Goal: Task Accomplishment & Management: Manage account settings

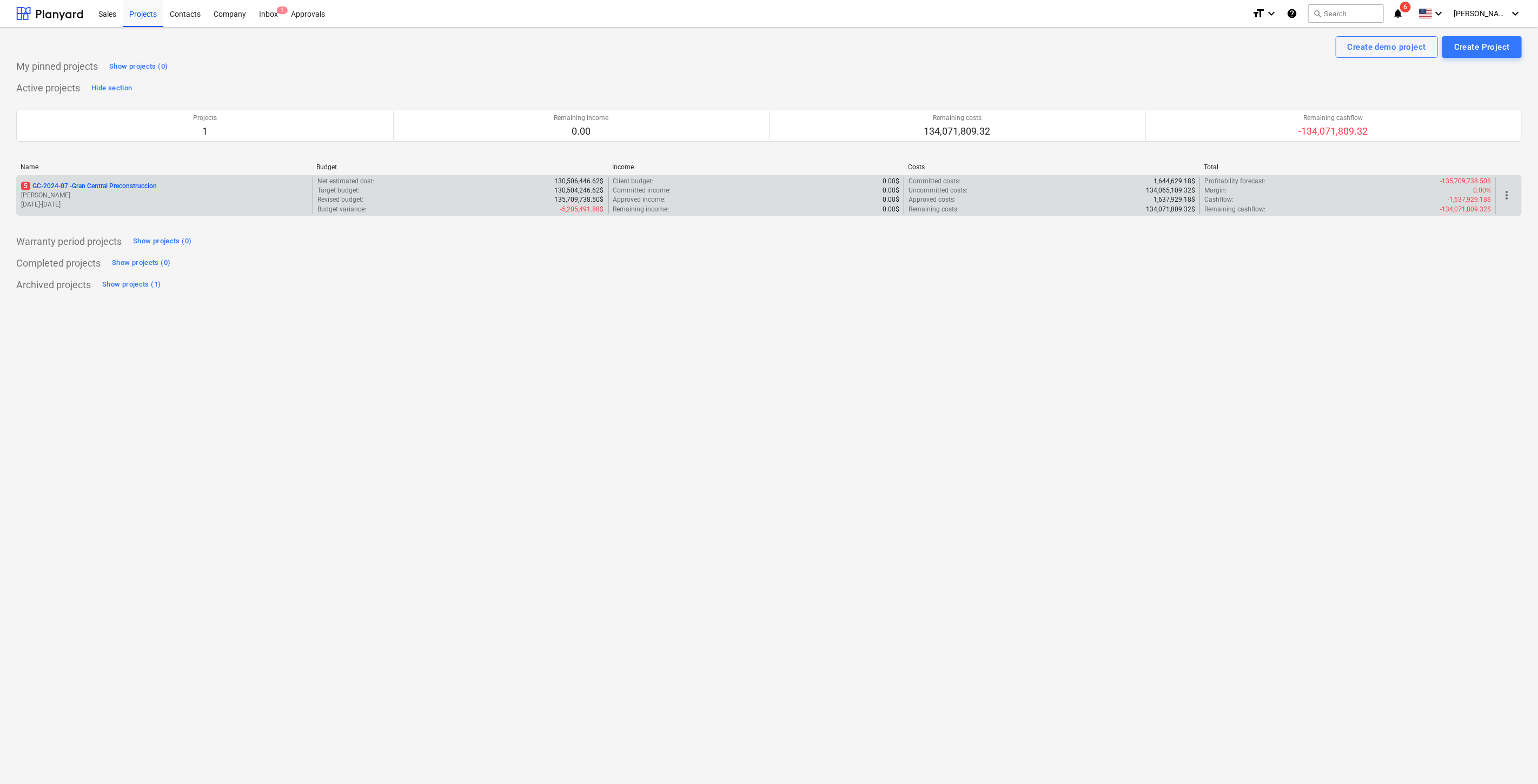
click at [153, 183] on p "5 GC-2024-07 - Gran Central Preconstruccion" at bounding box center [88, 186] width 136 height 9
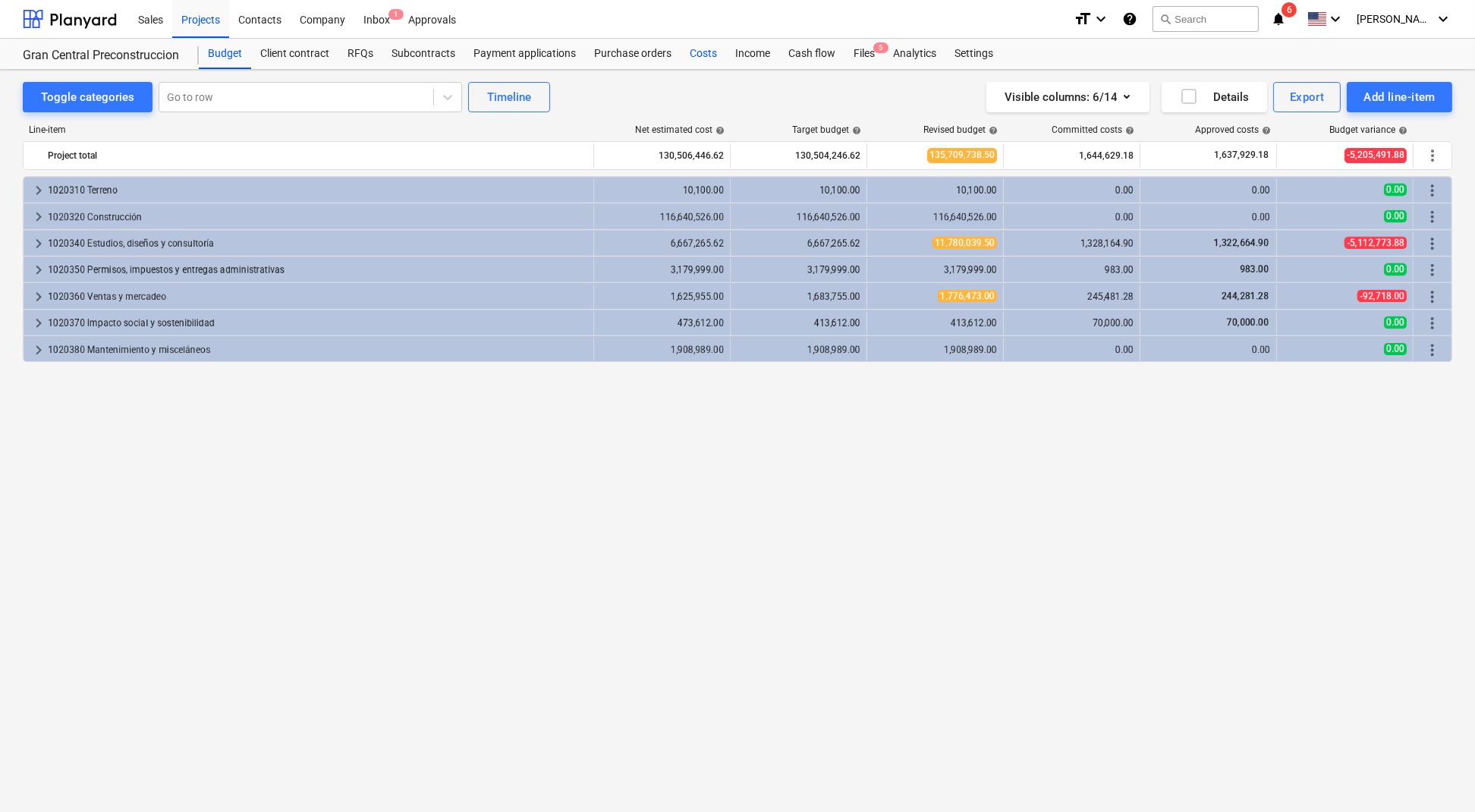
click at [710, 53] on div "Costs" at bounding box center [704, 53] width 46 height 30
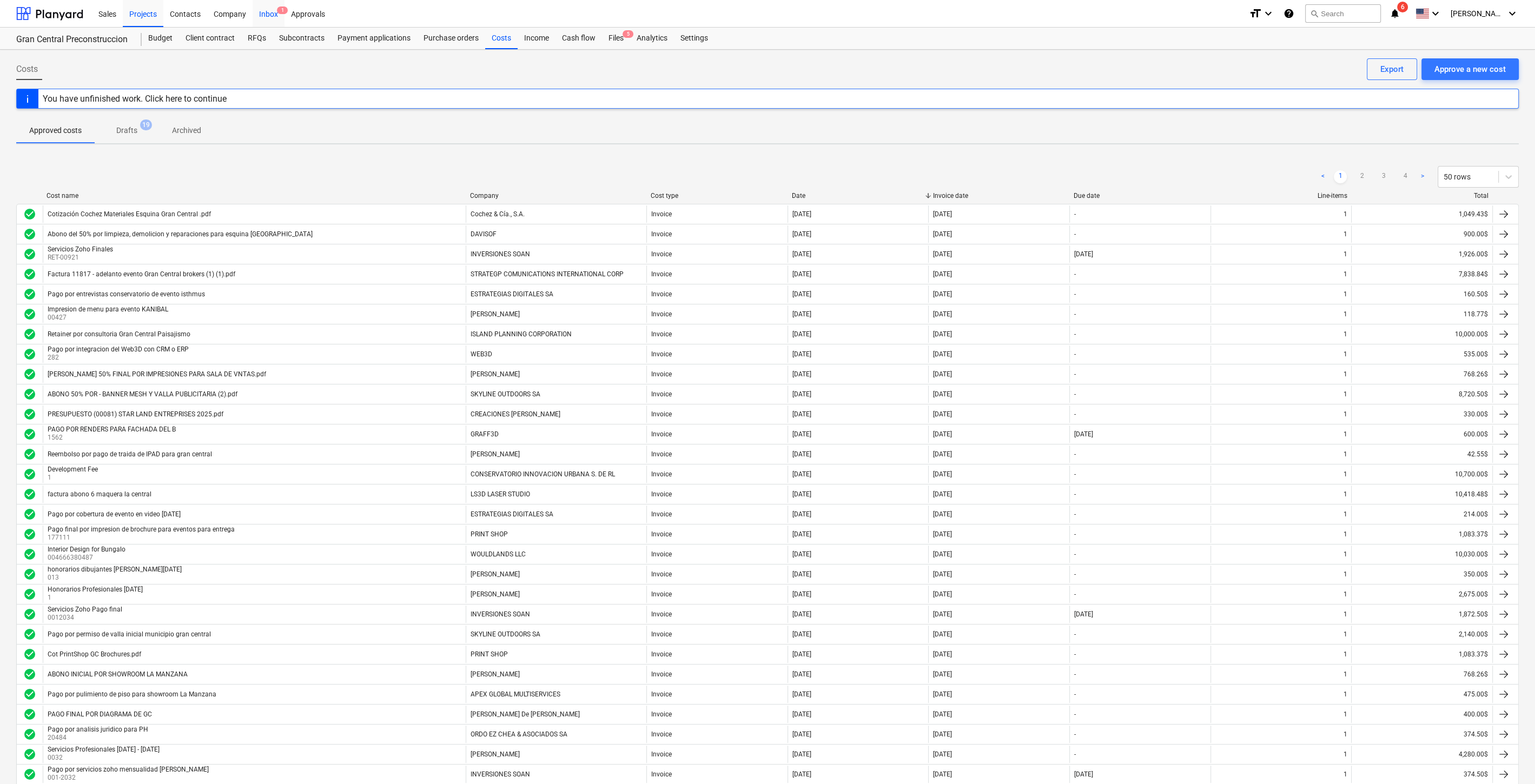
drag, startPoint x: 265, startPoint y: 8, endPoint x: 270, endPoint y: 16, distance: 9.4
click at [265, 8] on div "Inbox 1" at bounding box center [268, 13] width 32 height 27
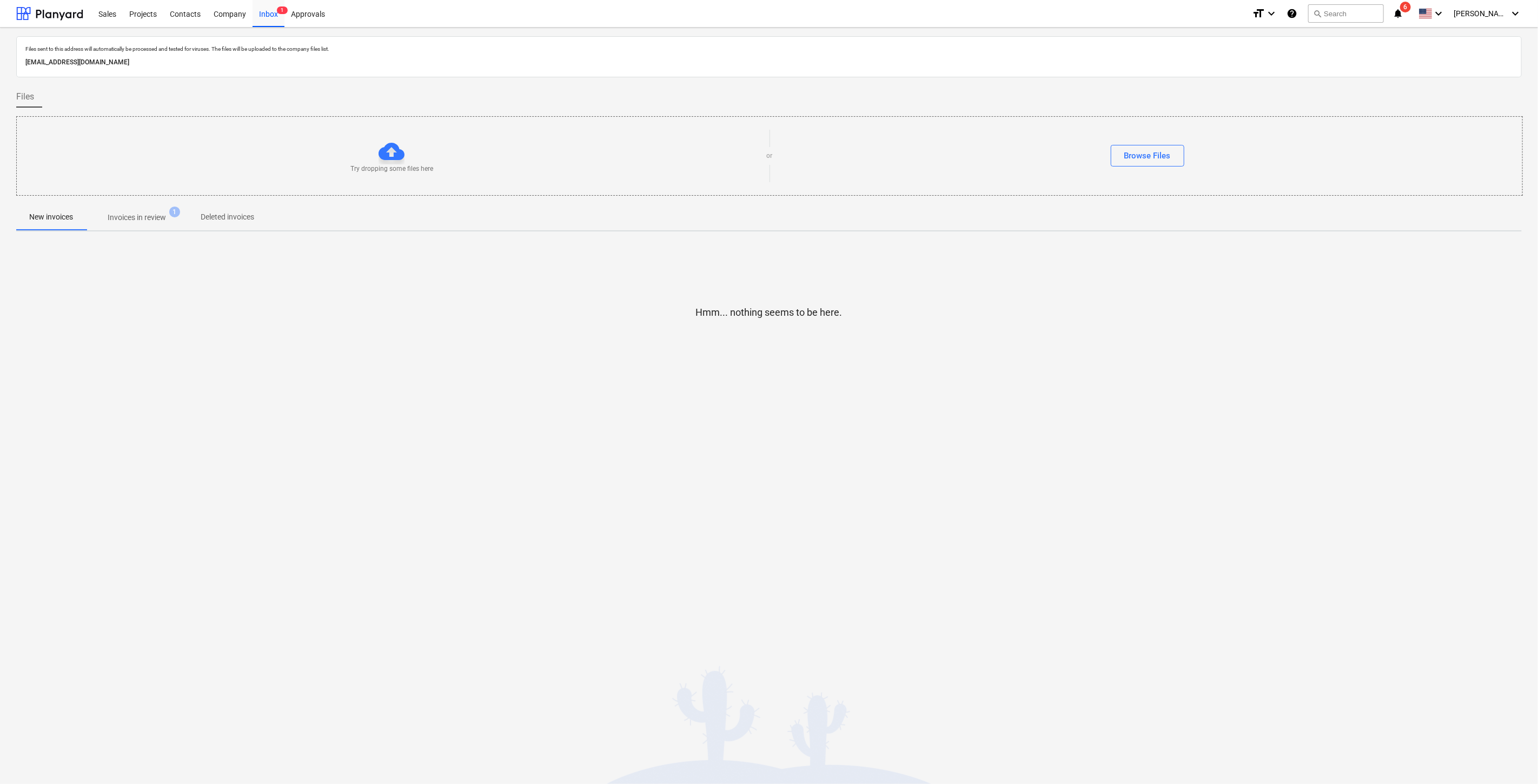
click at [151, 221] on p "Invoices in review" at bounding box center [137, 217] width 58 height 11
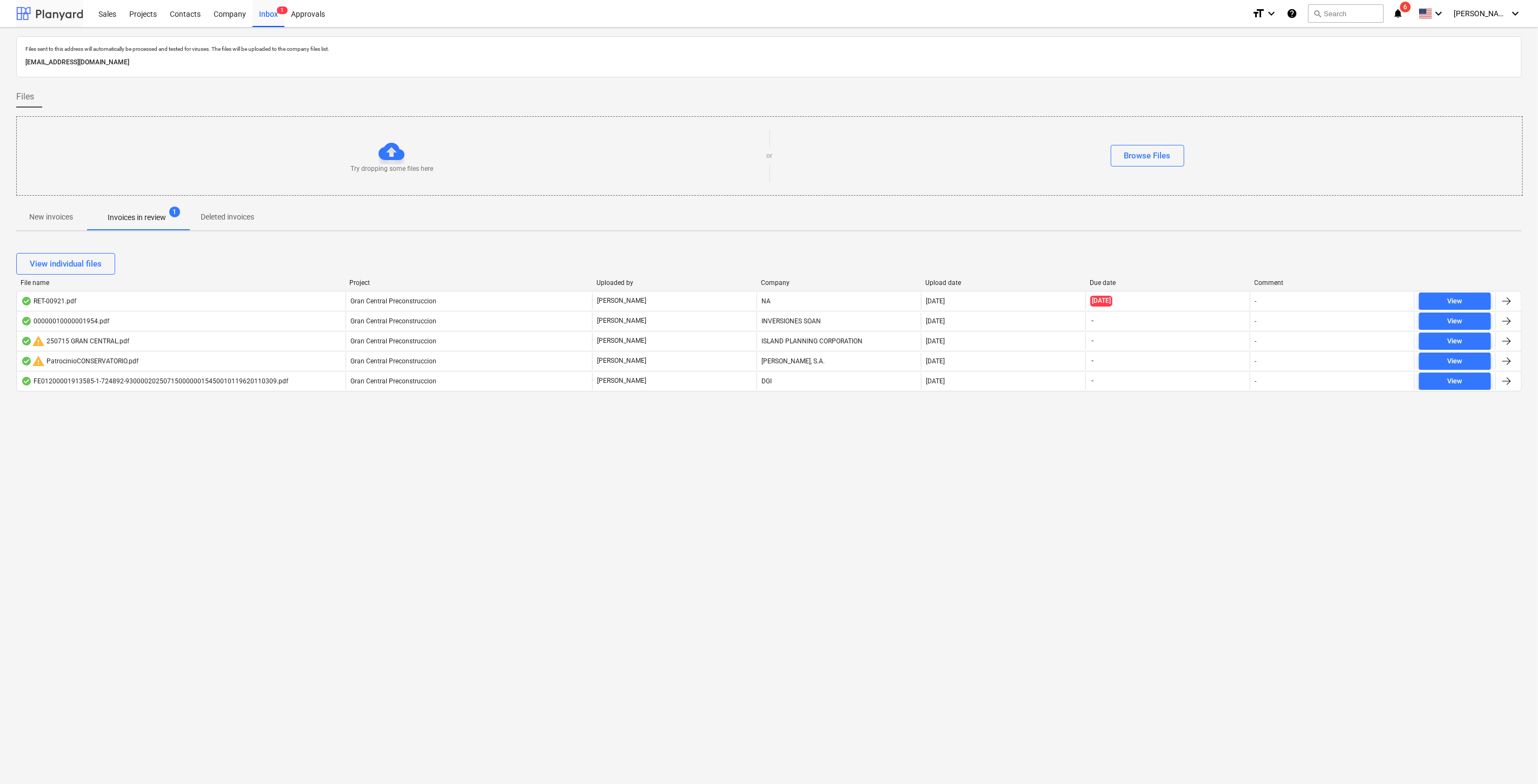
click at [29, 9] on div at bounding box center [49, 14] width 67 height 27
